Goal: Task Accomplishment & Management: Complete application form

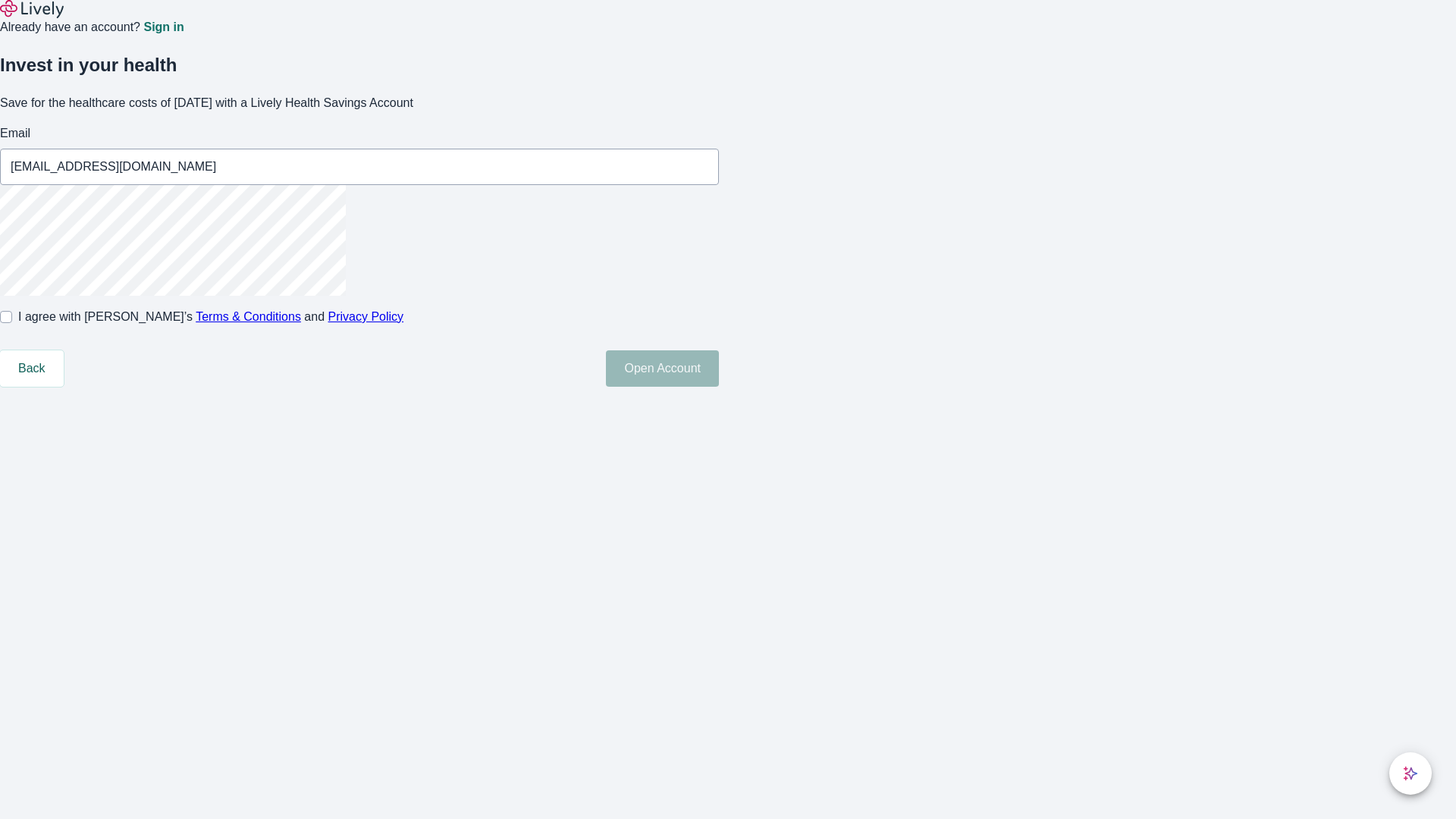
click at [12, 323] on input "I agree with Lively’s Terms & Conditions and Privacy Policy" at bounding box center [6, 317] width 12 height 12
checkbox input "true"
click at [719, 386] on button "Open Account" at bounding box center [662, 368] width 113 height 37
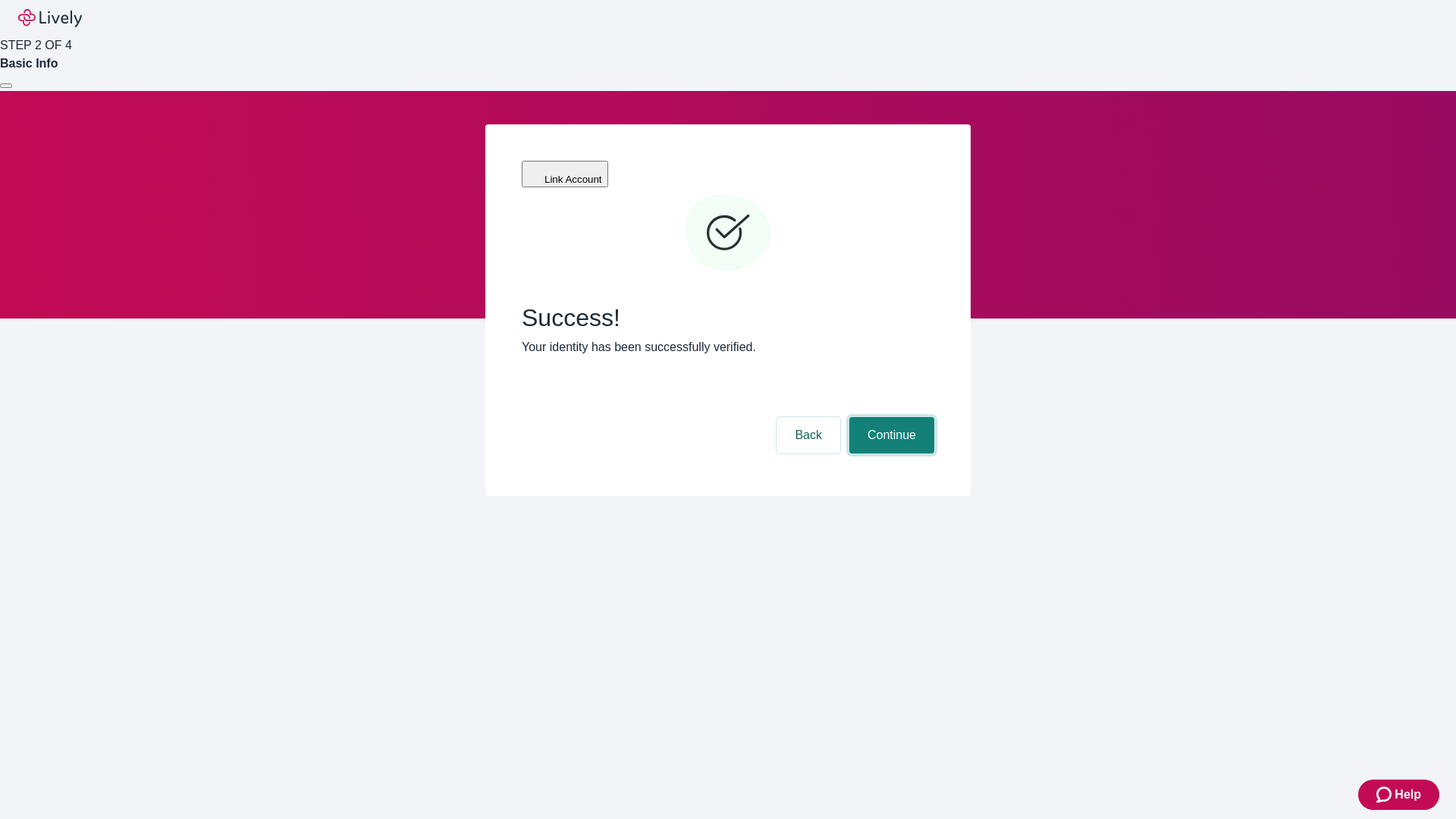
click at [890, 417] on button "Continue" at bounding box center [892, 435] width 85 height 37
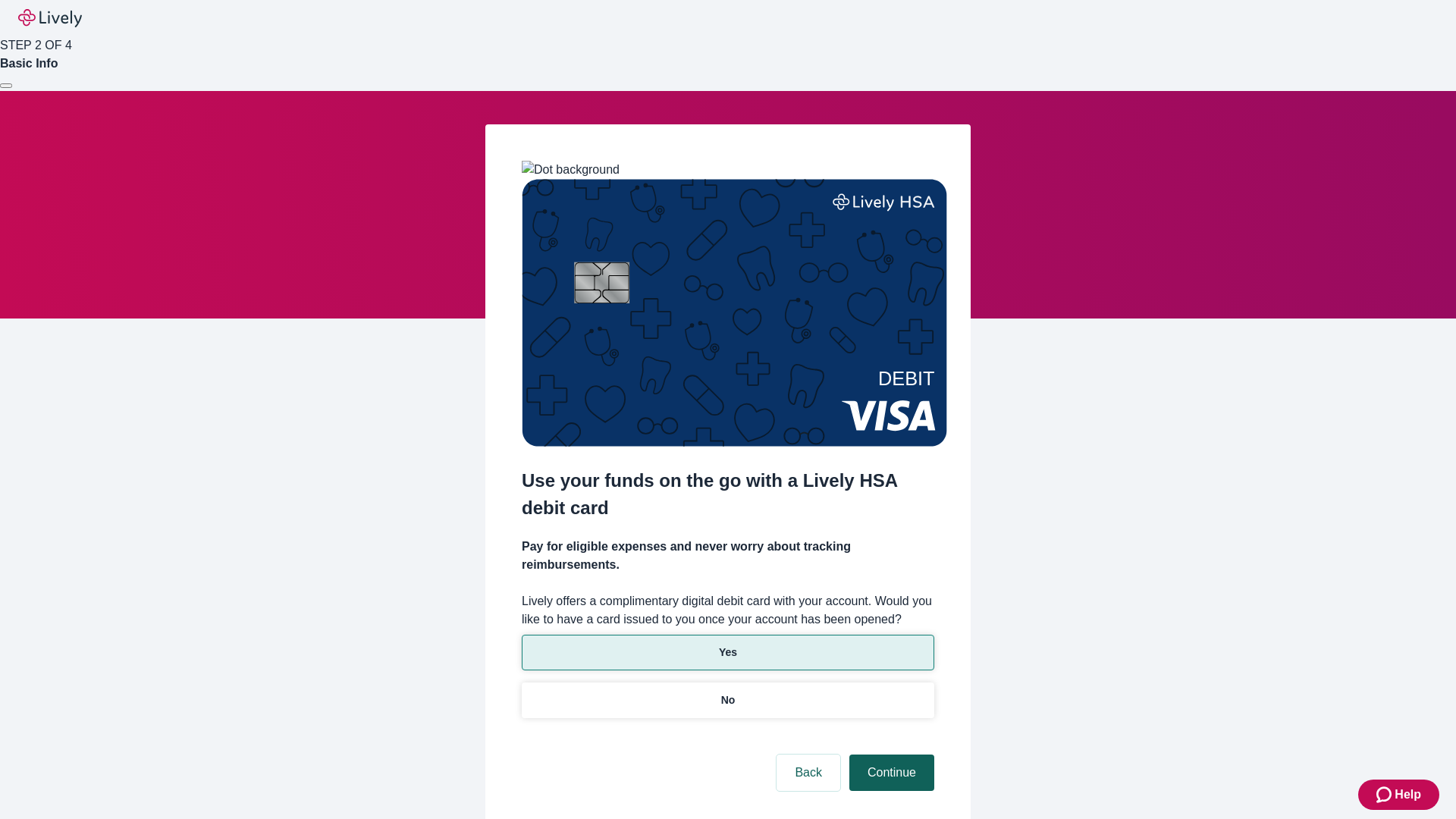
click at [727, 644] on p "Yes" at bounding box center [728, 652] width 18 height 16
click at [890, 754] on button "Continue" at bounding box center [892, 772] width 85 height 37
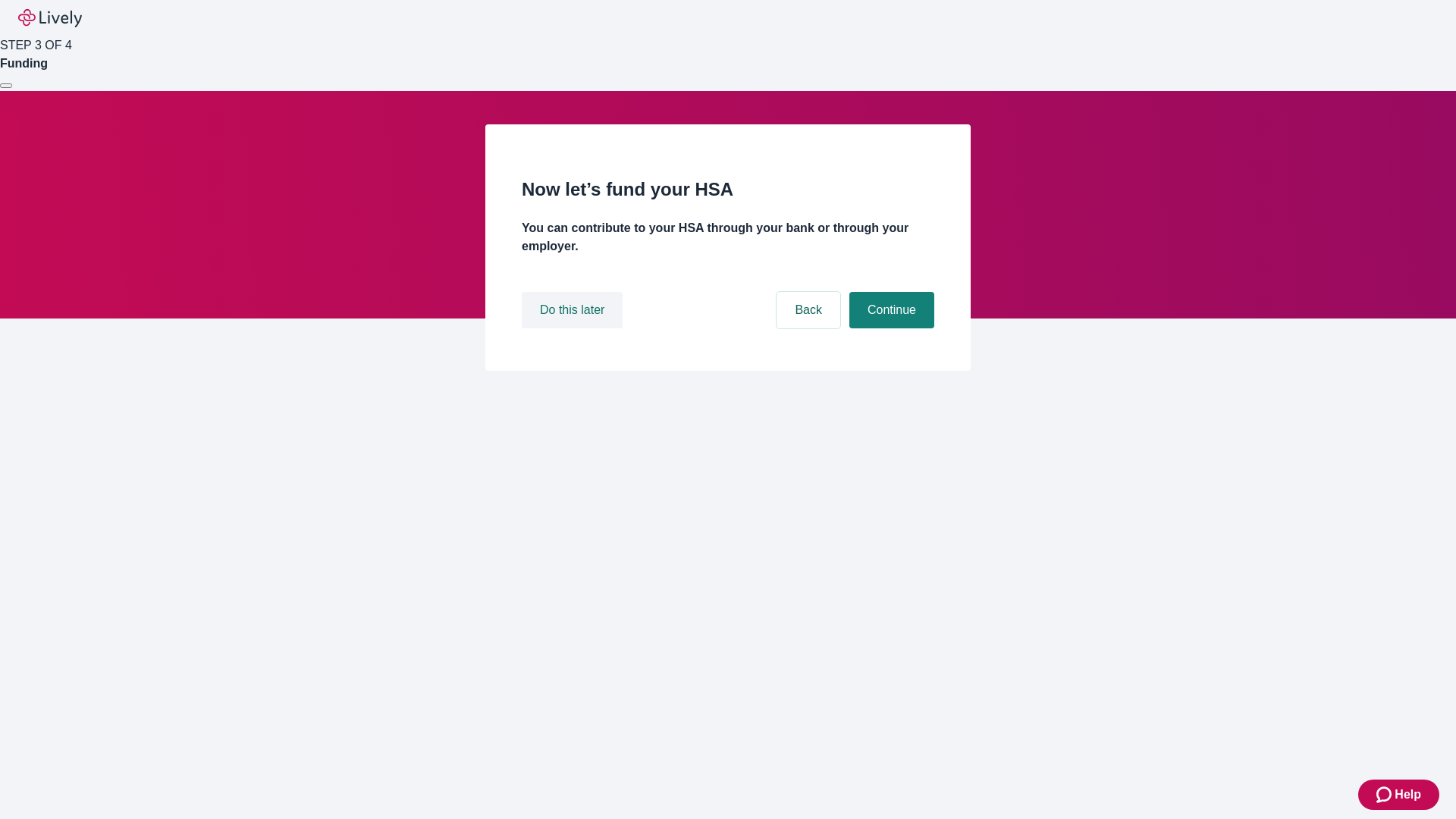
click at [574, 329] on button "Do this later" at bounding box center [572, 310] width 101 height 37
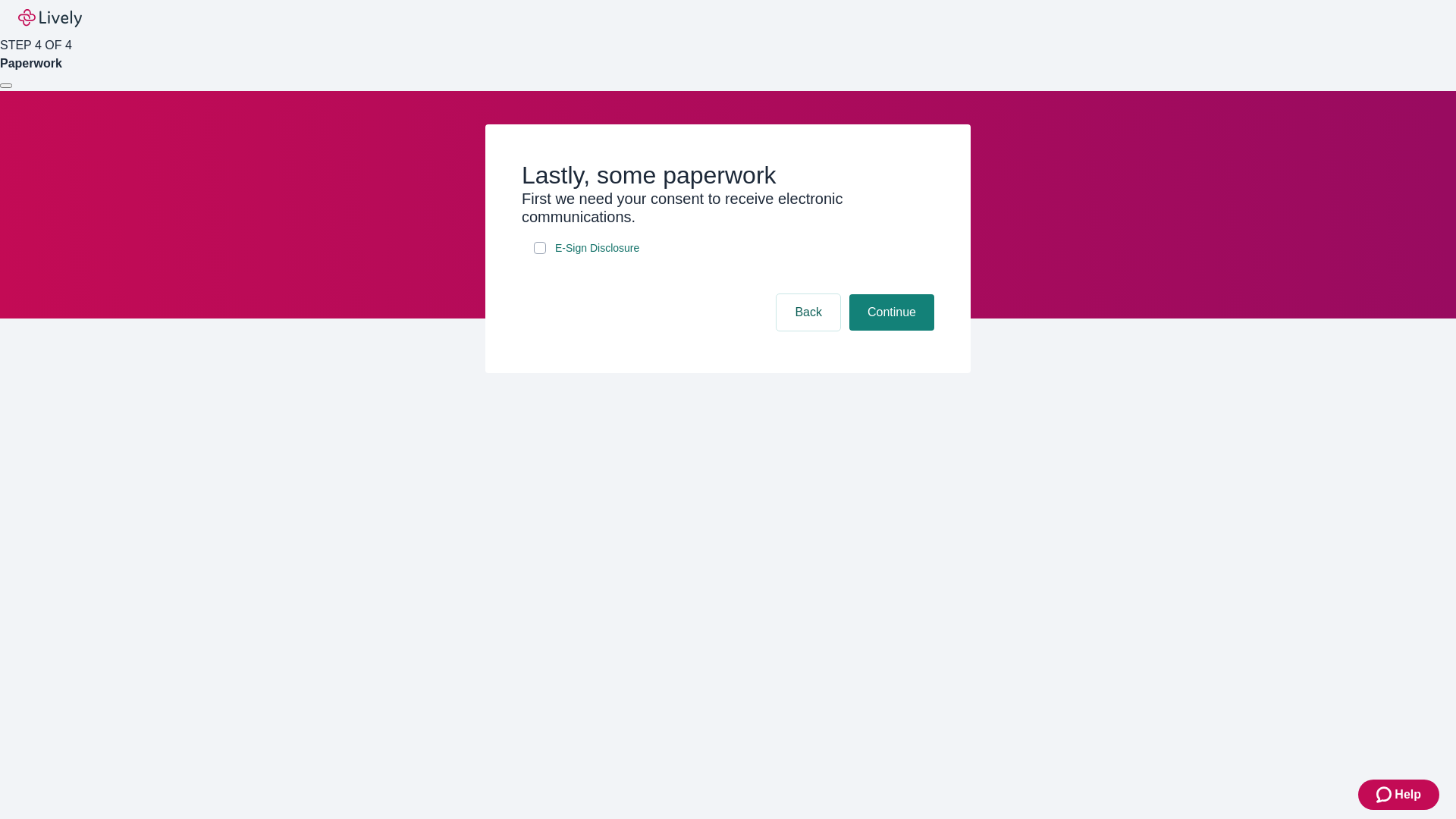
click at [540, 254] on input "E-Sign Disclosure" at bounding box center [539, 248] width 12 height 12
checkbox input "true"
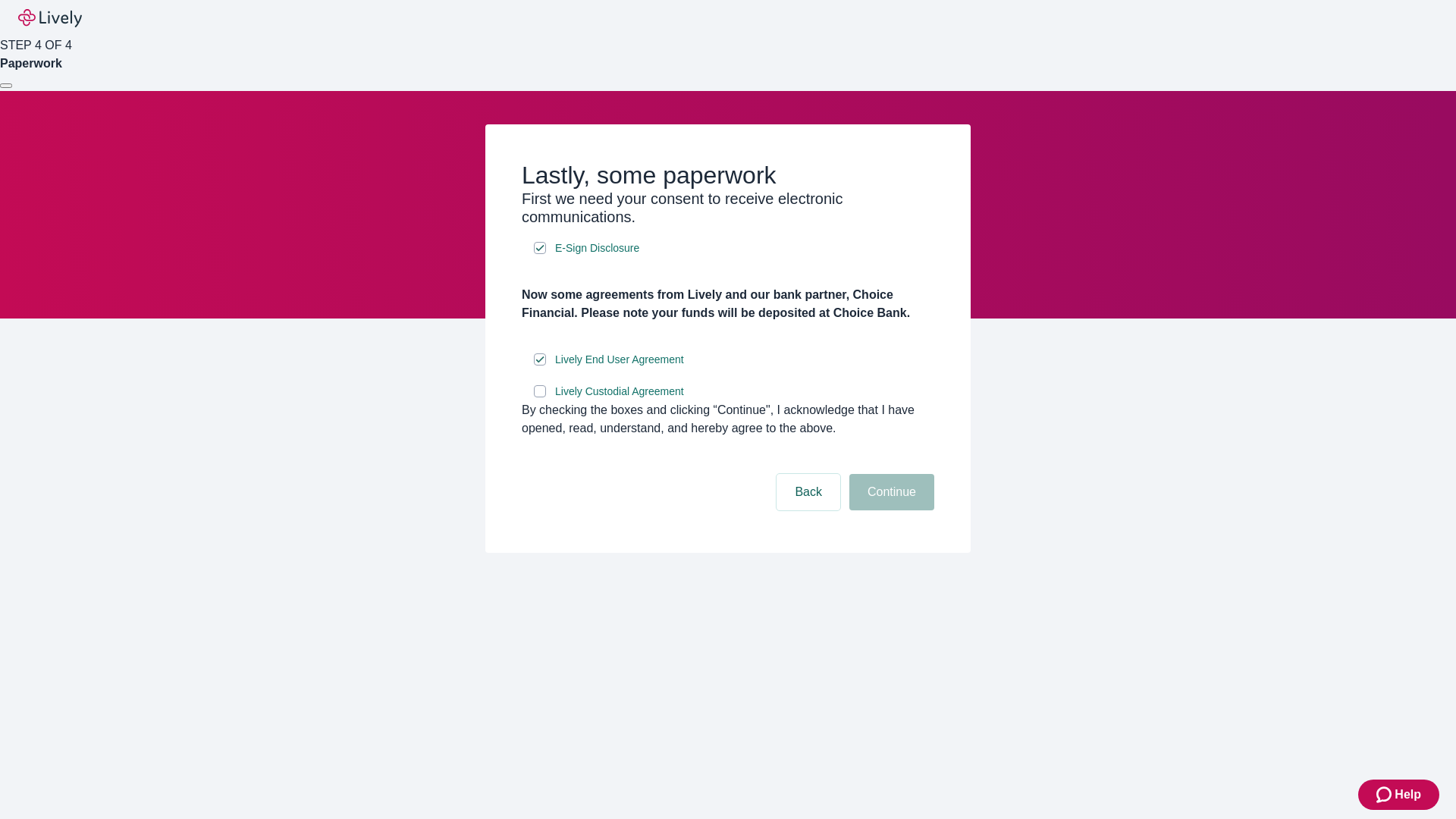
click at [540, 397] on input "Lively Custodial Agreement" at bounding box center [539, 391] width 12 height 12
checkbox input "true"
click at [890, 510] on button "Continue" at bounding box center [892, 491] width 85 height 37
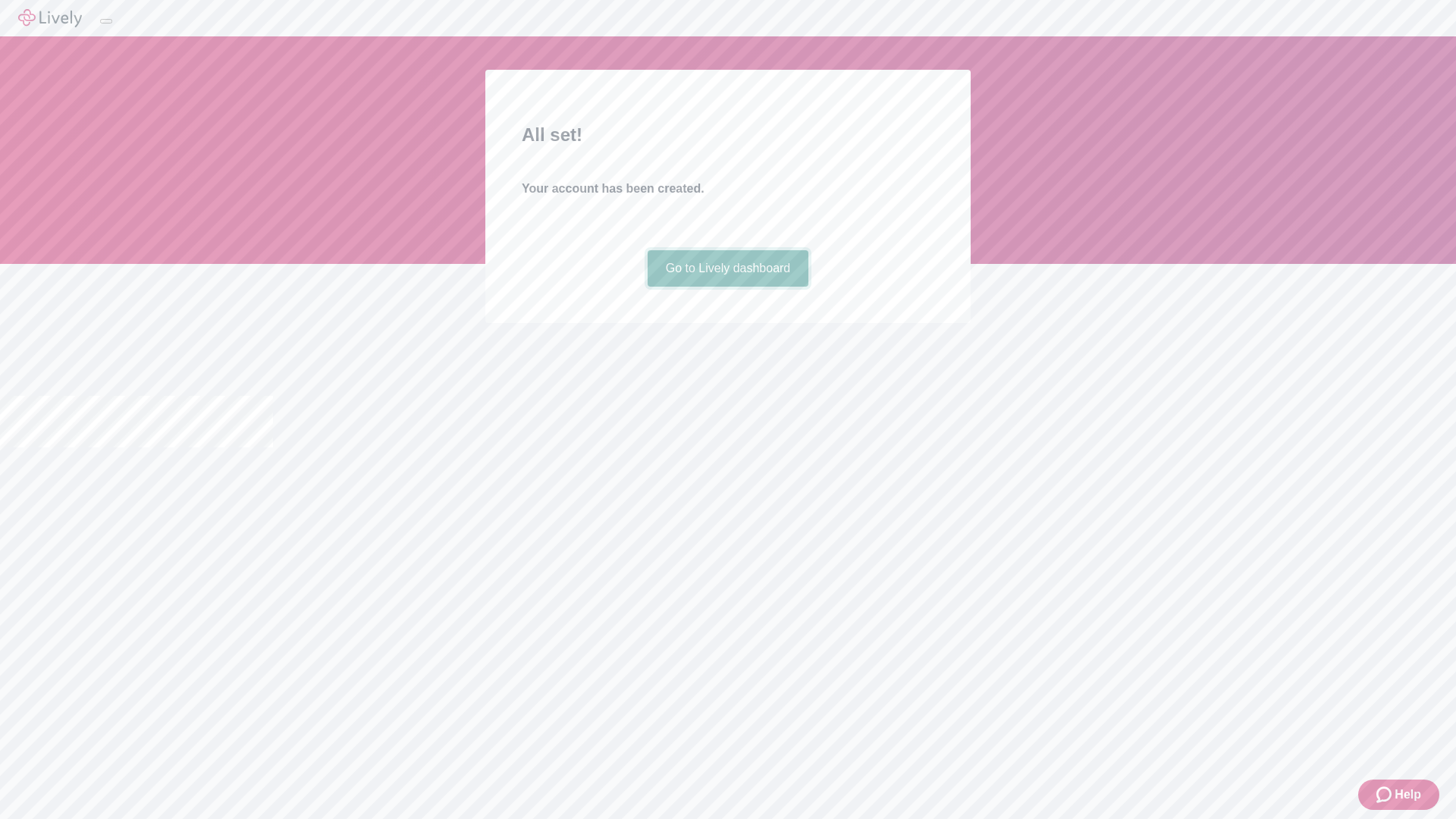
click at [727, 287] on link "Go to Lively dashboard" at bounding box center [728, 268] width 162 height 37
